Goal: Task Accomplishment & Management: Manage account settings

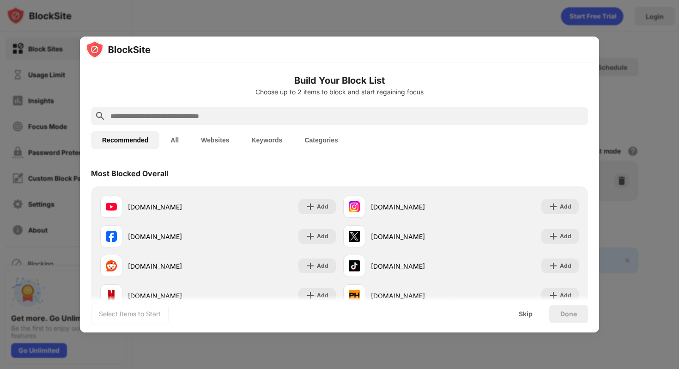
click at [241, 121] on input "text" at bounding box center [347, 115] width 475 height 11
paste input "**********"
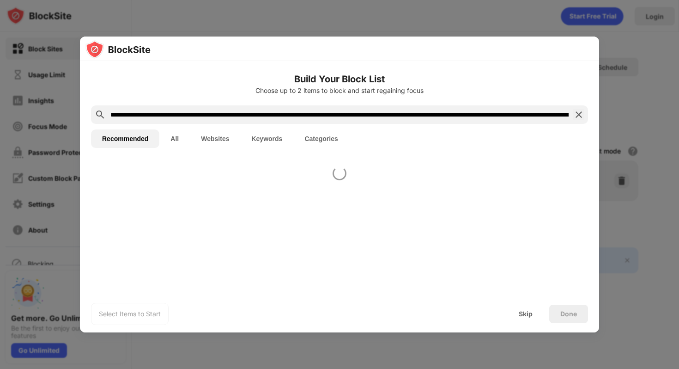
scroll to position [0, 211]
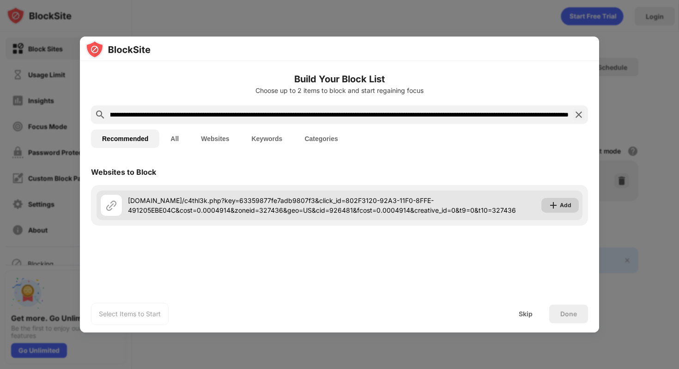
type input "**********"
click at [555, 203] on img at bounding box center [553, 205] width 9 height 9
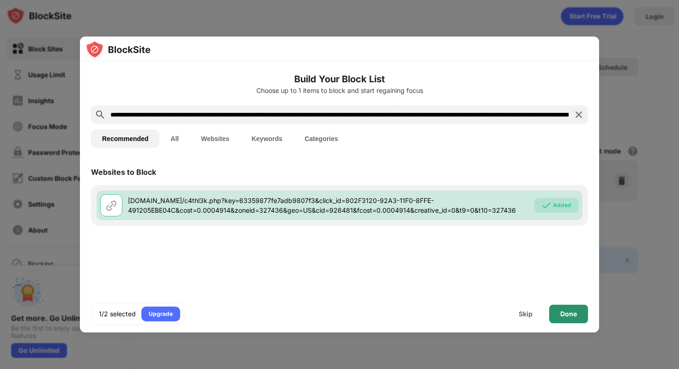
click at [578, 312] on div "Done" at bounding box center [568, 314] width 39 height 18
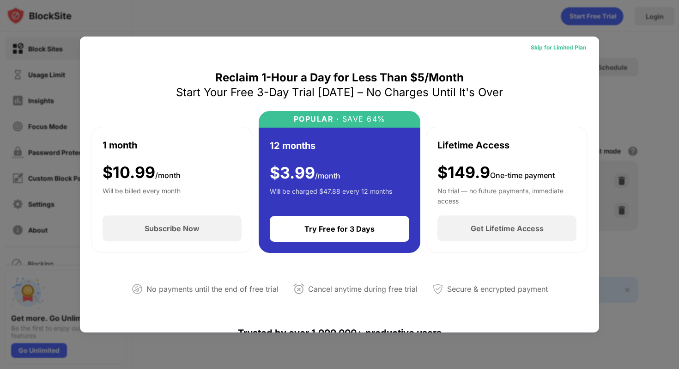
click at [545, 47] on div "Skip for Limited Plan" at bounding box center [558, 47] width 55 height 9
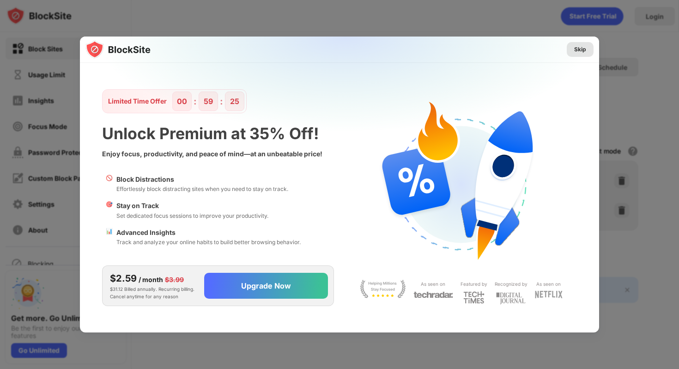
click at [581, 53] on div "Skip" at bounding box center [580, 49] width 12 height 9
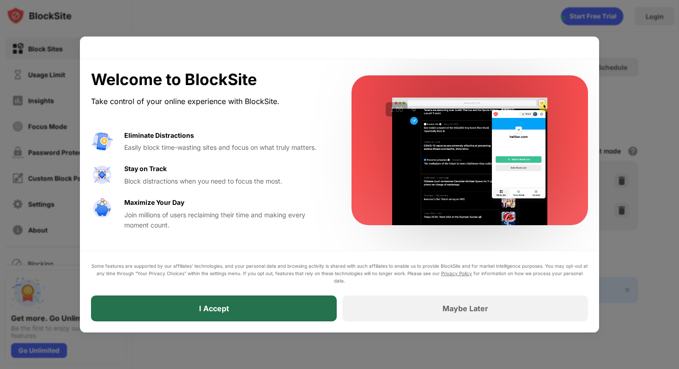
click at [233, 313] on div "I Accept" at bounding box center [214, 308] width 246 height 26
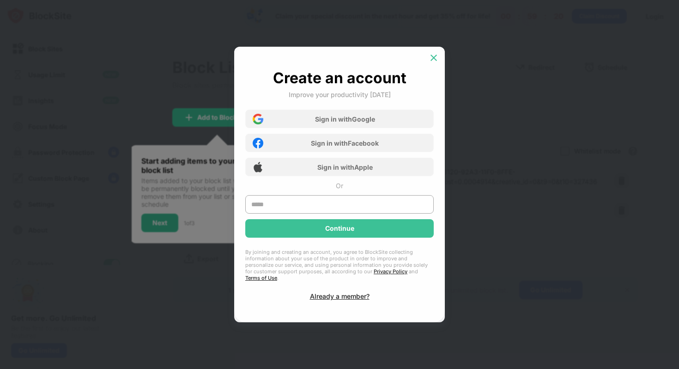
click at [436, 59] on img at bounding box center [433, 57] width 9 height 9
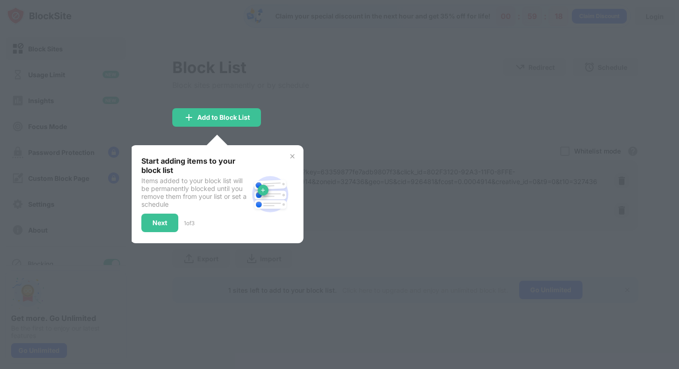
click at [290, 156] on img at bounding box center [292, 155] width 7 height 7
